Goal: Task Accomplishment & Management: Use online tool/utility

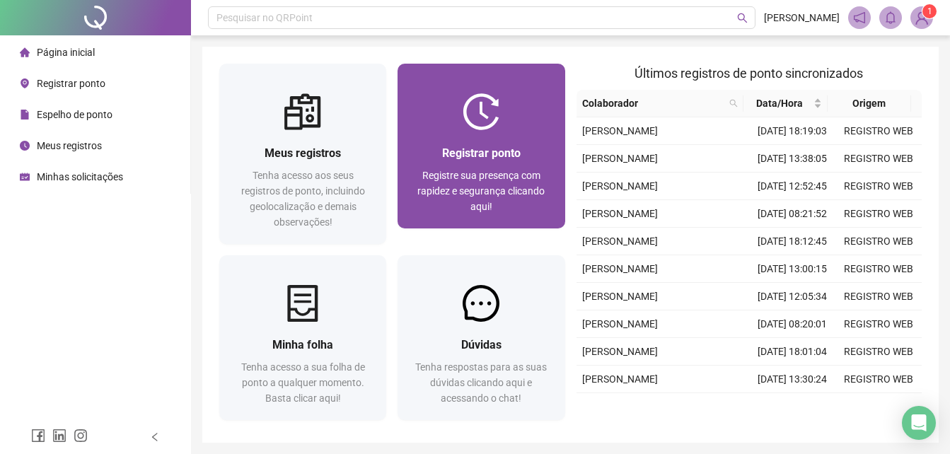
click at [490, 170] on span "Registre sua presença com rapidez e segurança clicando aqui!" at bounding box center [481, 191] width 127 height 42
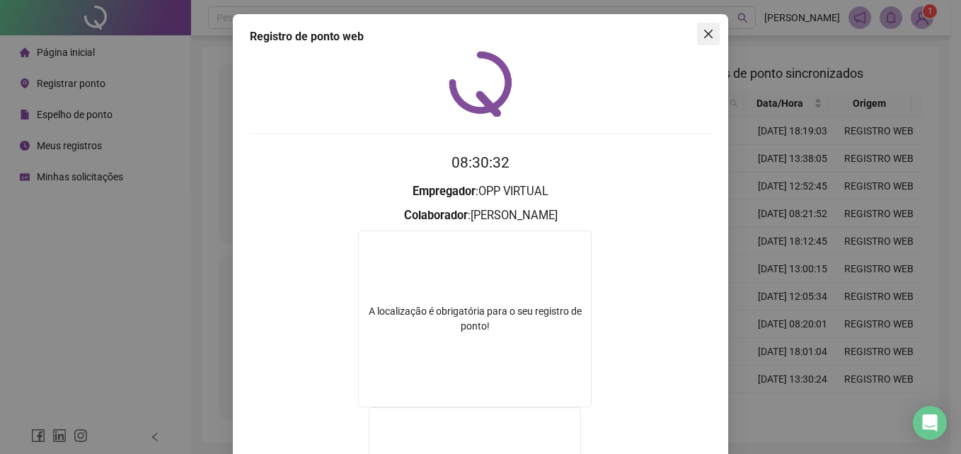
click at [708, 35] on icon "close" at bounding box center [708, 33] width 11 height 11
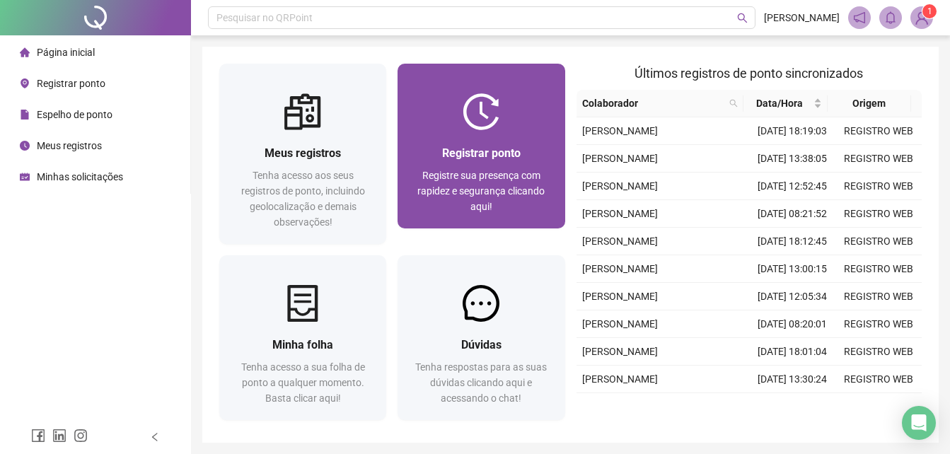
click at [497, 102] on img at bounding box center [481, 111] width 37 height 37
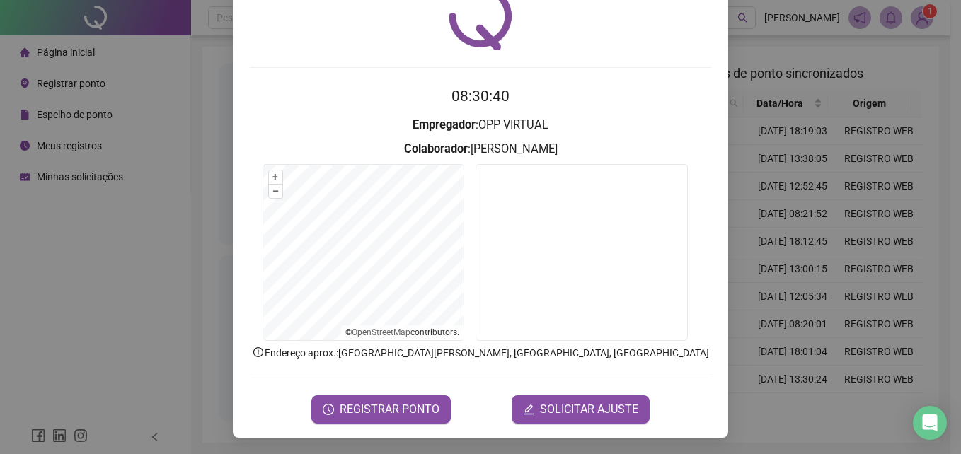
scroll to position [67, 0]
click at [438, 407] on button "REGISTRAR PONTO" at bounding box center [380, 409] width 139 height 28
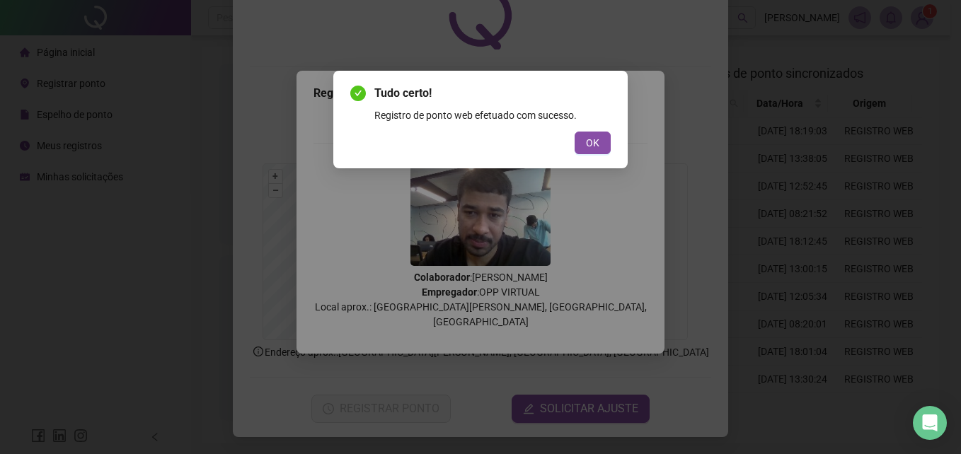
drag, startPoint x: 590, startPoint y: 134, endPoint x: 305, endPoint y: -11, distance: 320.3
click at [305, 0] on html "Página inicial Registrar ponto Espelho de ponto Meus registros Minhas solicitaç…" at bounding box center [480, 227] width 961 height 454
click at [599, 148] on span "OK" at bounding box center [592, 143] width 13 height 16
